Goal: Use online tool/utility: Utilize a website feature to perform a specific function

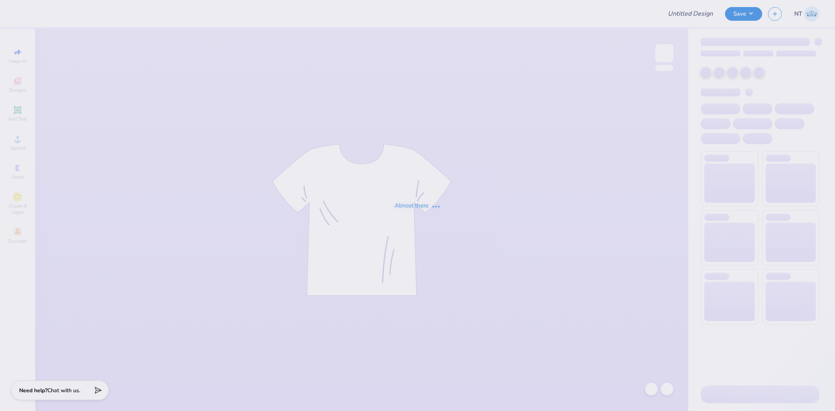
type input "BRTS new caps"
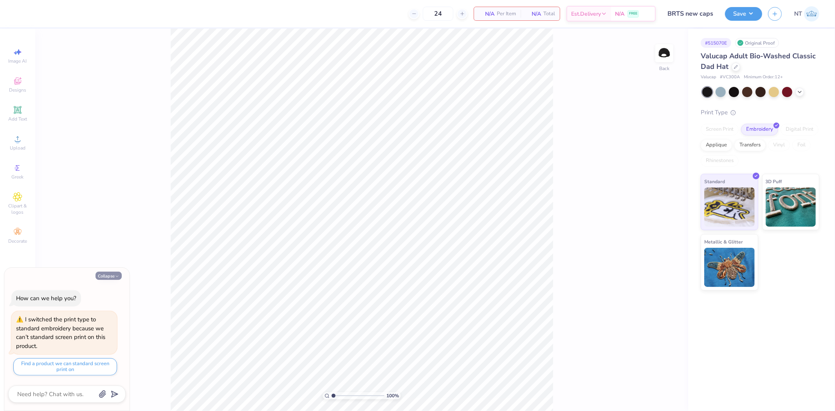
click at [102, 278] on button "Collapse" at bounding box center [108, 276] width 26 height 8
type textarea "x"
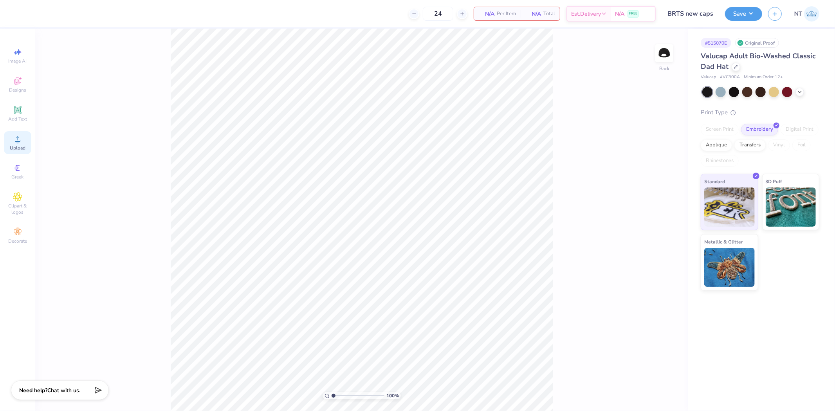
click at [20, 139] on icon at bounding box center [17, 138] width 9 height 9
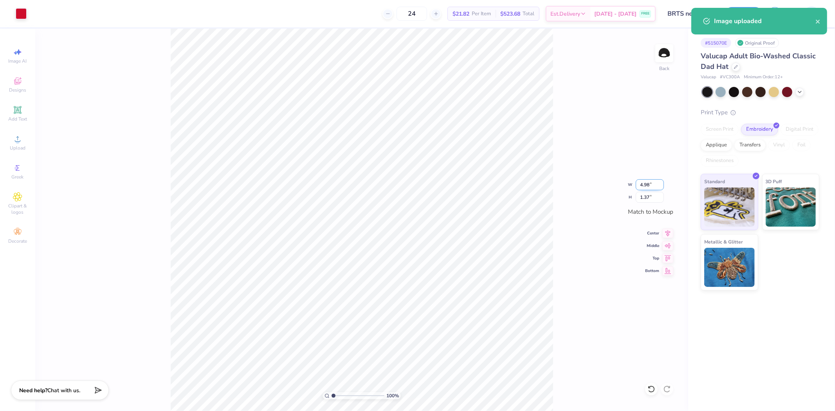
click at [638, 185] on input "4.98" at bounding box center [649, 184] width 28 height 11
type input "4.00"
type input "1.10"
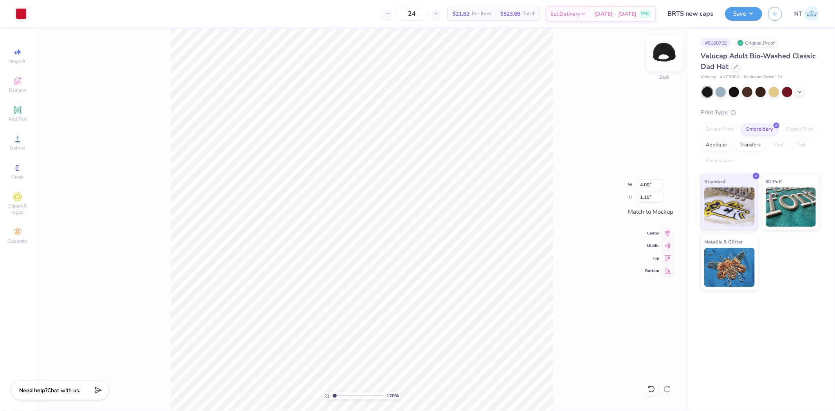
click at [660, 56] on img at bounding box center [663, 53] width 31 height 31
click at [23, 132] on div "Upload" at bounding box center [17, 142] width 27 height 23
type input "1.20355278054301"
click at [646, 182] on input "3.48" at bounding box center [649, 184] width 28 height 11
click at [646, 181] on input "3.48" at bounding box center [649, 184] width 28 height 11
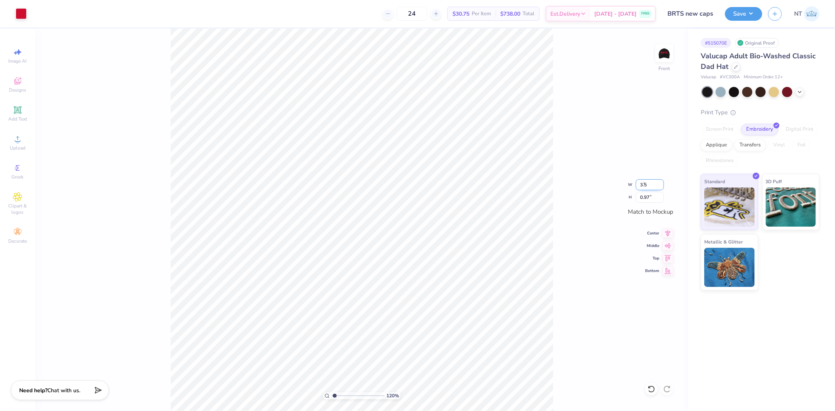
type input "3.5"
type input "1.20355278054301"
type input "3.49"
type input "1"
drag, startPoint x: 566, startPoint y: 119, endPoint x: 556, endPoint y: 88, distance: 32.5
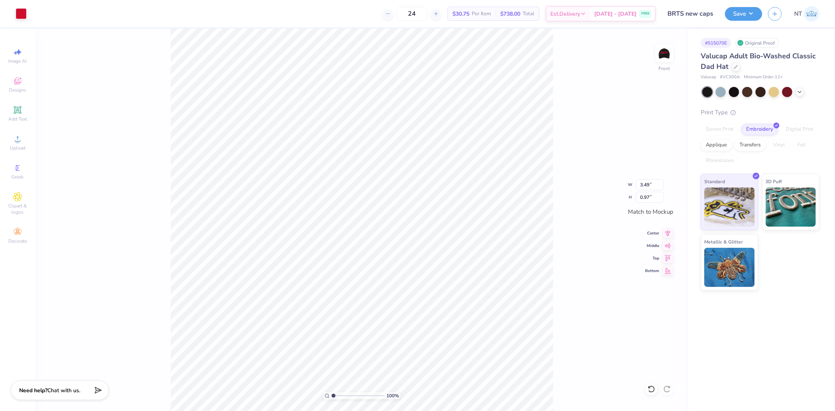
click at [566, 119] on div "100 % Front W 3.49 3.49 " H 0.97 0.97 " Match to Mockup Center Middle Top Bottom" at bounding box center [361, 220] width 653 height 382
click at [752, 13] on button "Save" at bounding box center [743, 13] width 37 height 14
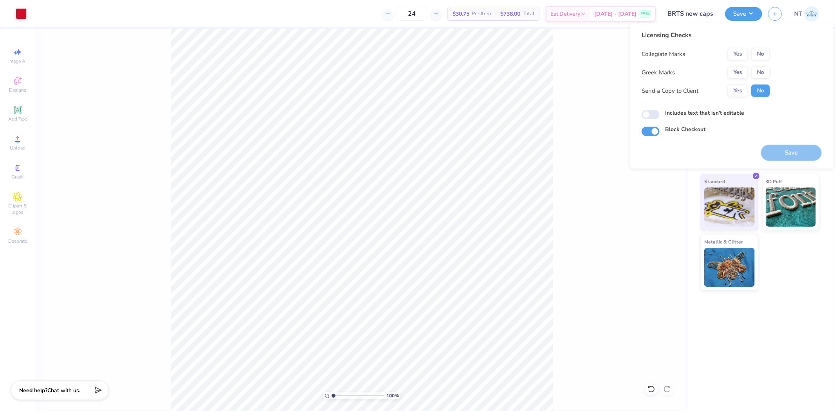
click at [757, 48] on div "Yes No" at bounding box center [748, 54] width 42 height 13
click at [761, 59] on button "No" at bounding box center [760, 54] width 19 height 13
click at [761, 68] on button "No" at bounding box center [760, 72] width 19 height 13
click at [795, 143] on div "Save" at bounding box center [791, 148] width 61 height 25
click at [806, 156] on button "Save" at bounding box center [791, 153] width 61 height 16
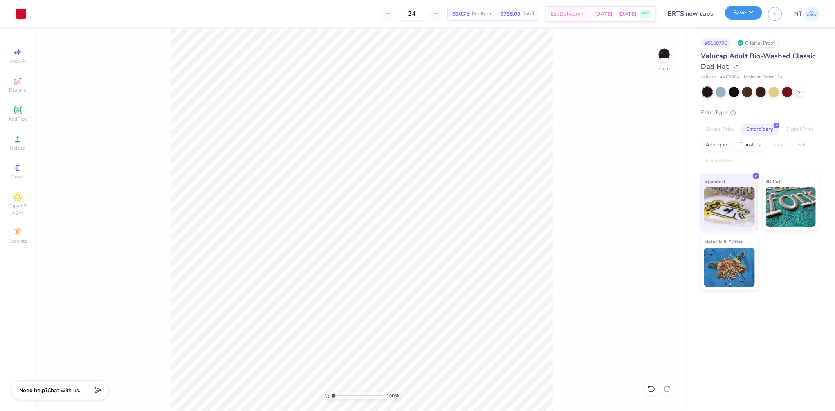
click at [734, 10] on button "Save" at bounding box center [743, 13] width 37 height 14
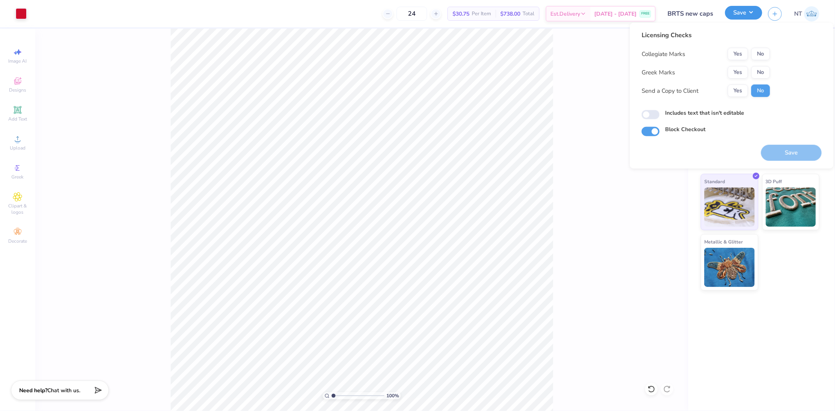
click at [734, 10] on button "Save" at bounding box center [743, 13] width 37 height 14
